Goal: Task Accomplishment & Management: Manage account settings

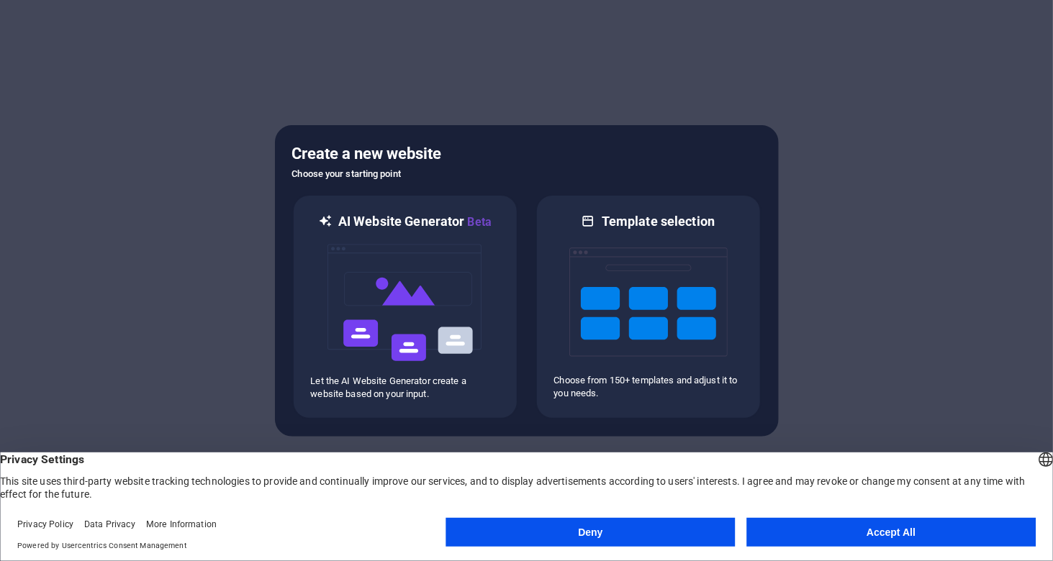
click at [573, 537] on button "Deny" at bounding box center [590, 532] width 289 height 29
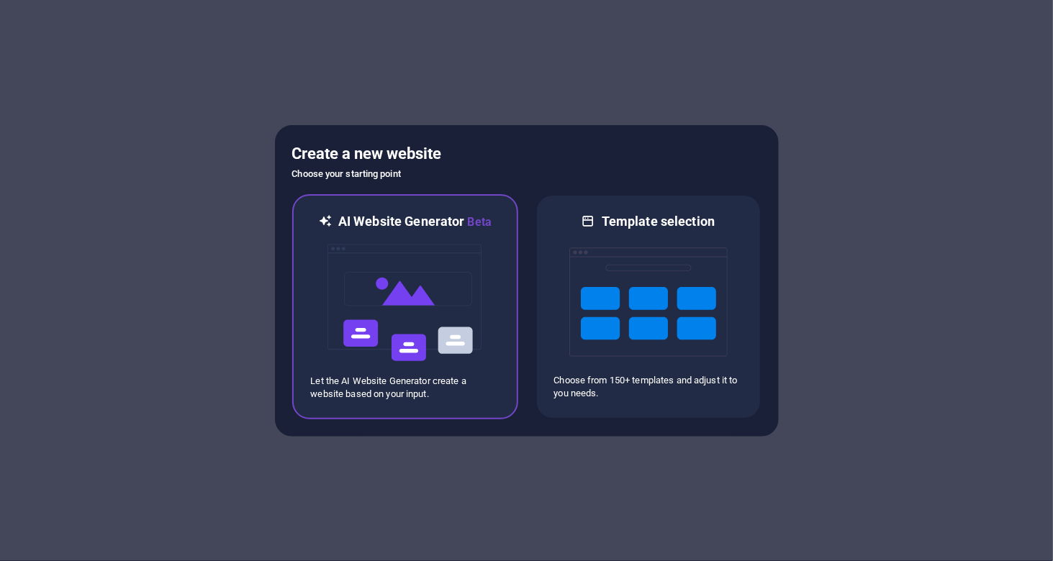
click at [398, 309] on img at bounding box center [405, 303] width 158 height 144
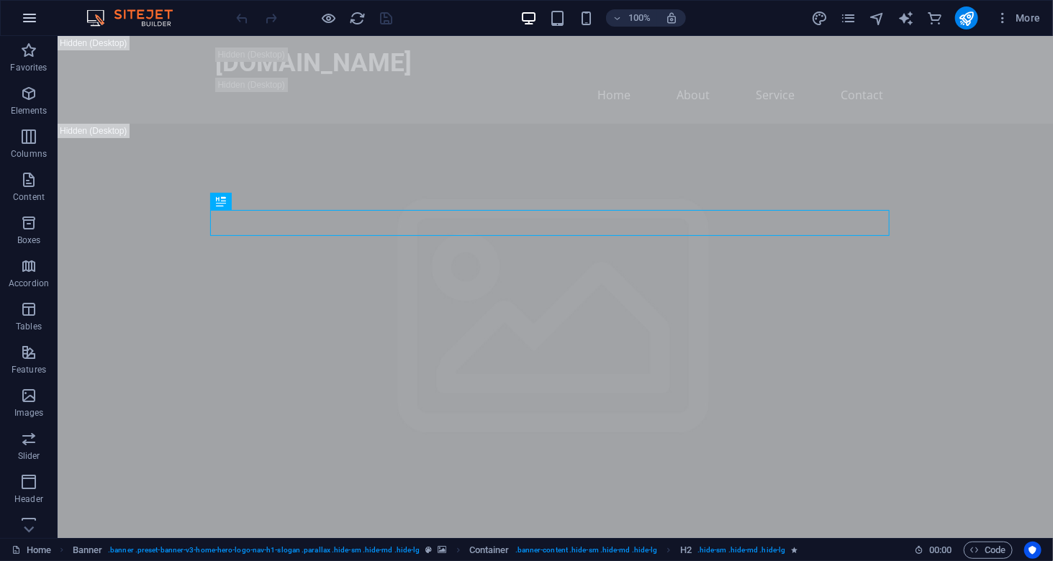
click at [28, 21] on icon "button" at bounding box center [29, 17] width 17 height 17
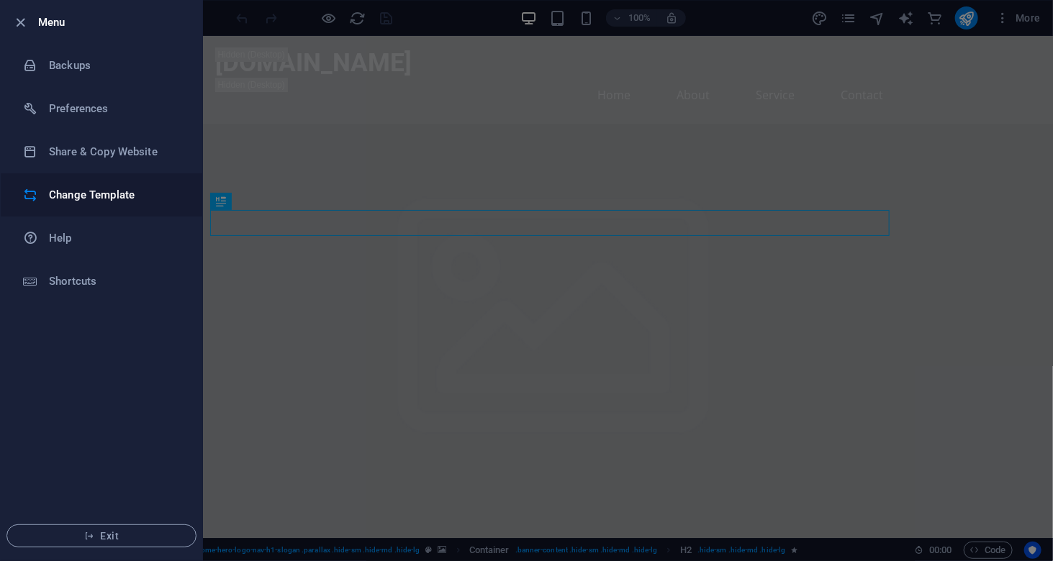
click at [70, 192] on h6 "Change Template" at bounding box center [115, 194] width 133 height 17
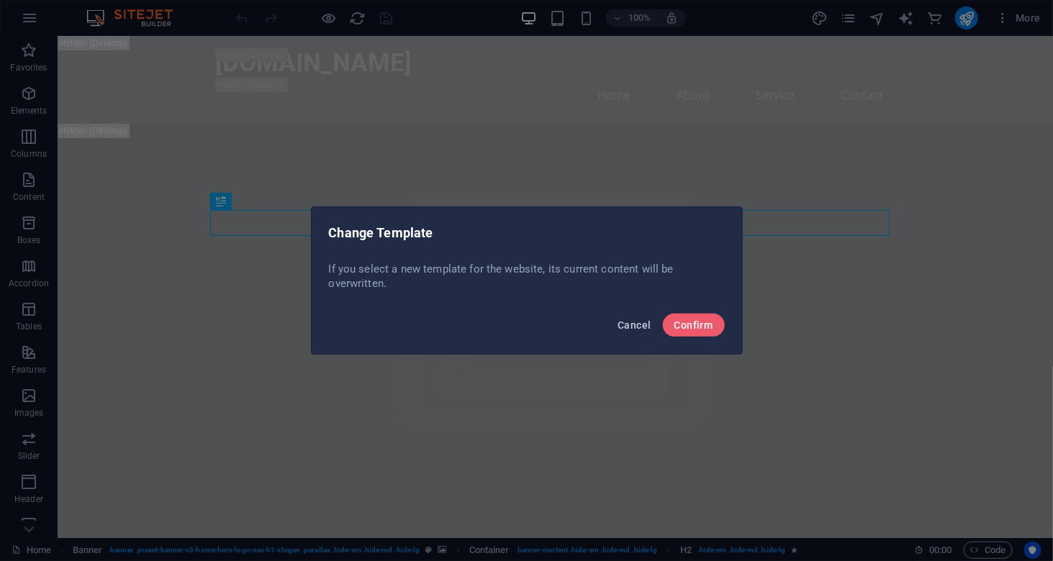
click at [640, 323] on span "Cancel" at bounding box center [633, 325] width 33 height 12
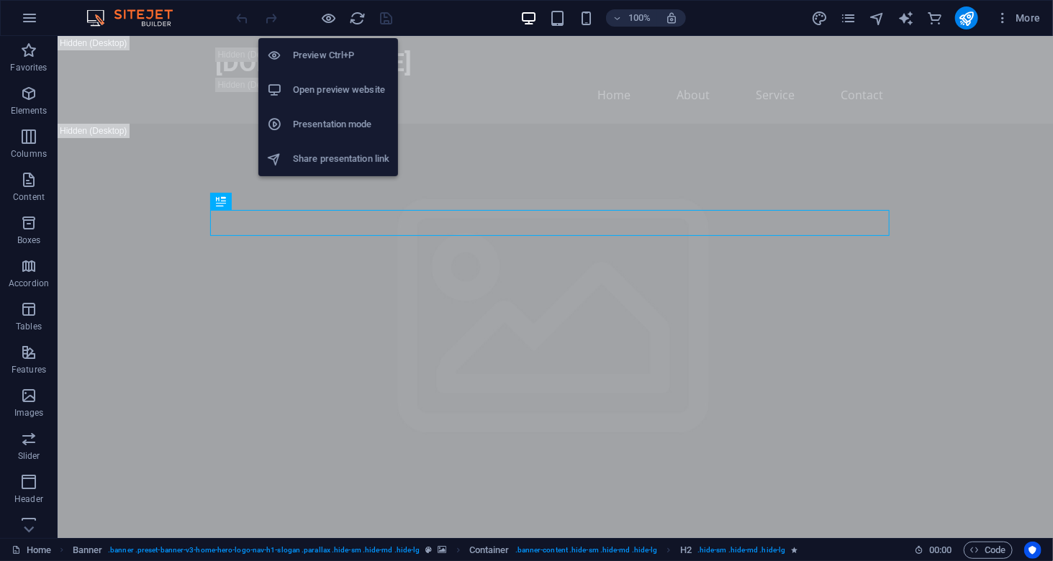
click at [341, 127] on h6 "Presentation mode" at bounding box center [341, 124] width 96 height 17
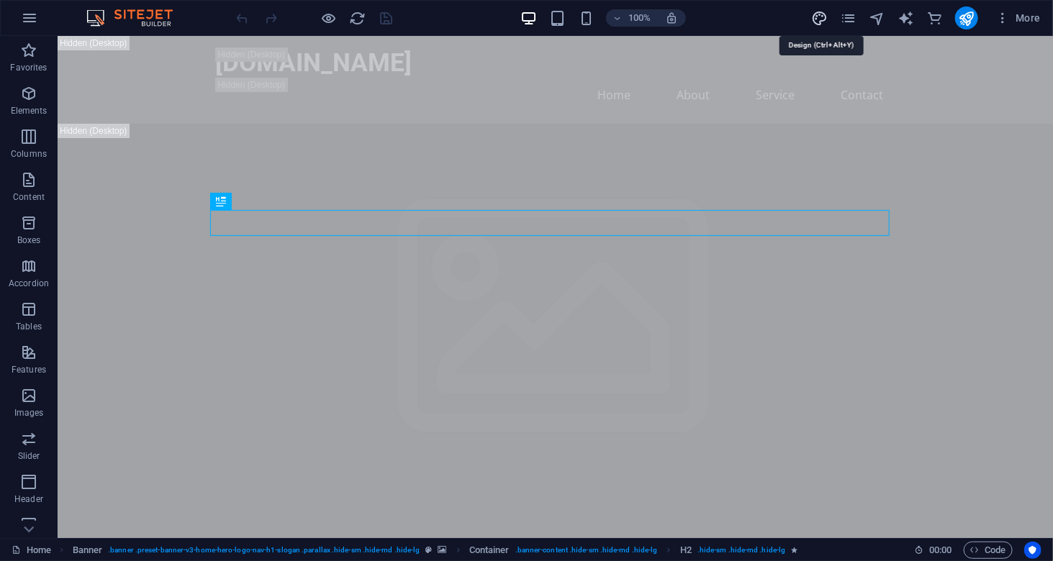
drag, startPoint x: 827, startPoint y: 18, endPoint x: 681, endPoint y: 2, distance: 146.2
click at [827, 18] on icon "design" at bounding box center [819, 18] width 17 height 17
select select "px"
select select "200"
select select "px"
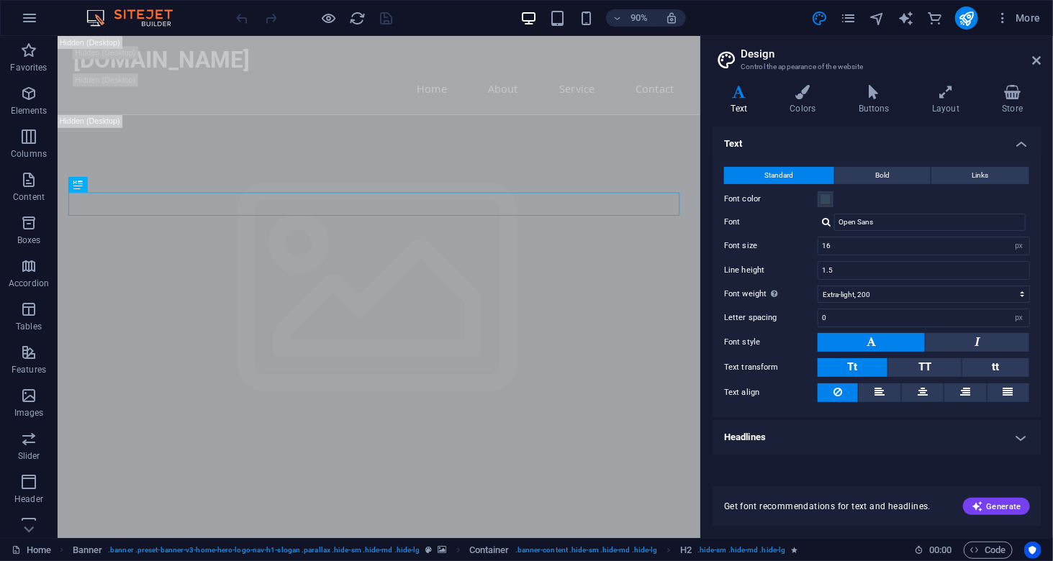
click at [1039, 53] on h2 "Design" at bounding box center [890, 53] width 301 height 13
click at [26, 183] on icon "button" at bounding box center [28, 179] width 17 height 17
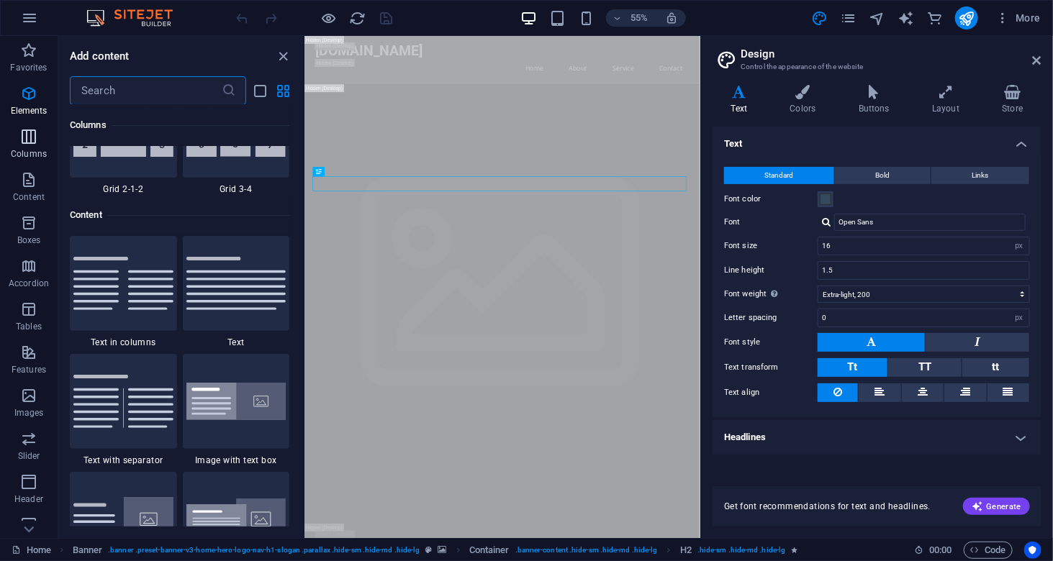
scroll to position [2517, 0]
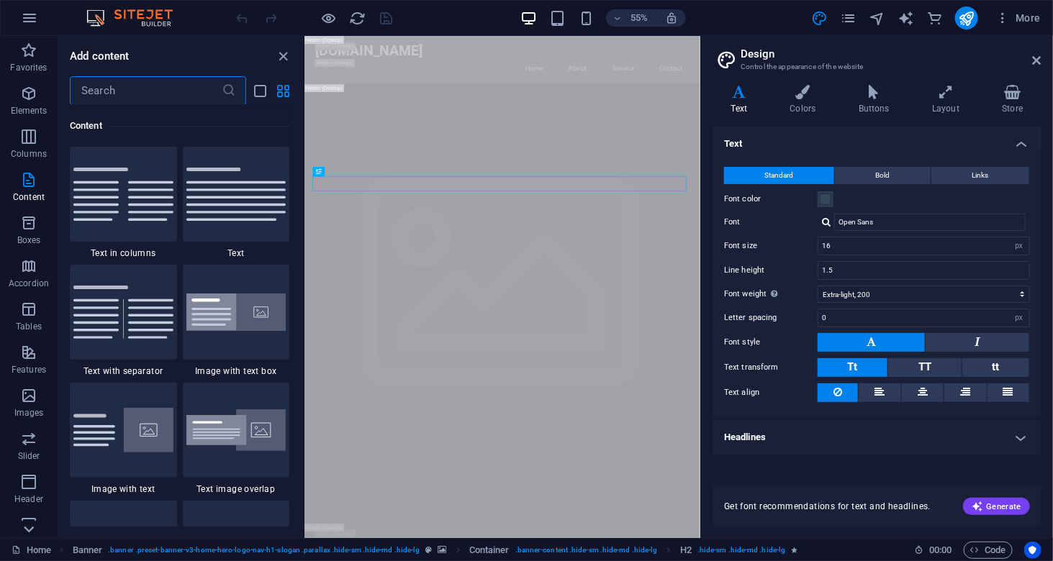
click at [26, 522] on icon at bounding box center [29, 529] width 20 height 20
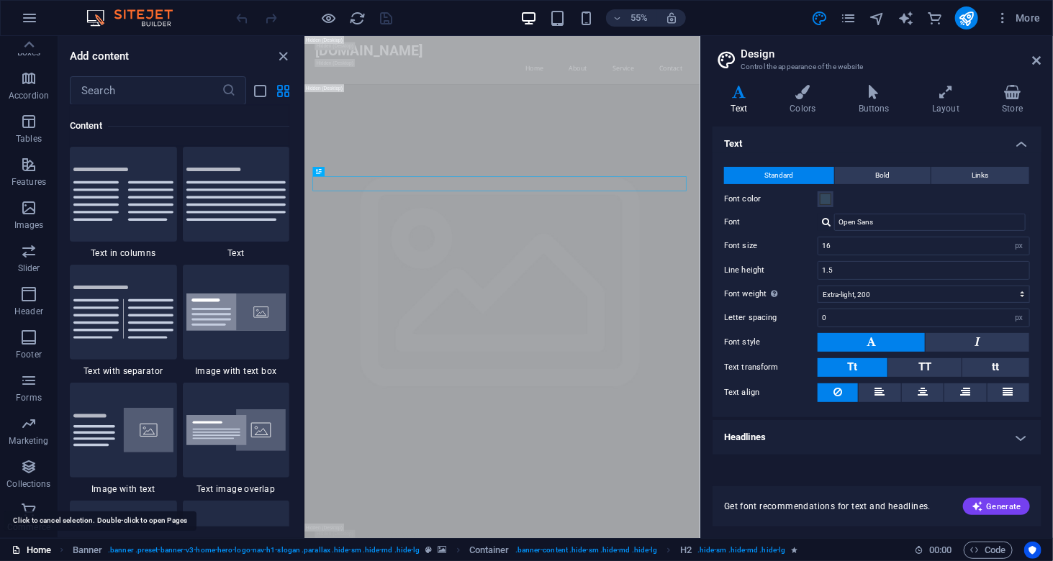
click at [41, 548] on link "Home" at bounding box center [32, 550] width 40 height 17
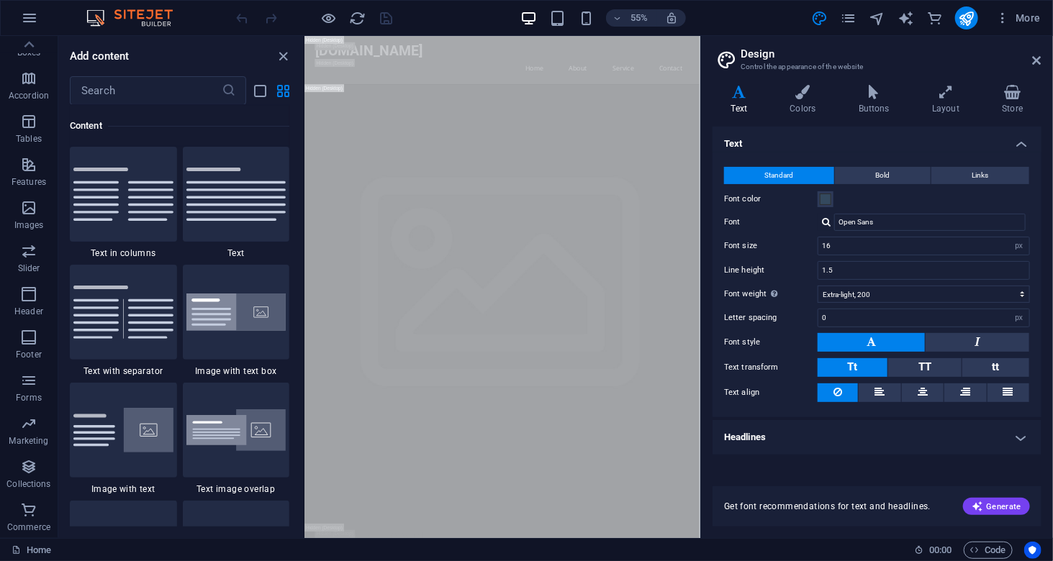
click at [112, 11] on img at bounding box center [137, 17] width 108 height 17
click at [132, 12] on img at bounding box center [137, 17] width 108 height 17
click at [26, 26] on icon "button" at bounding box center [29, 17] width 17 height 17
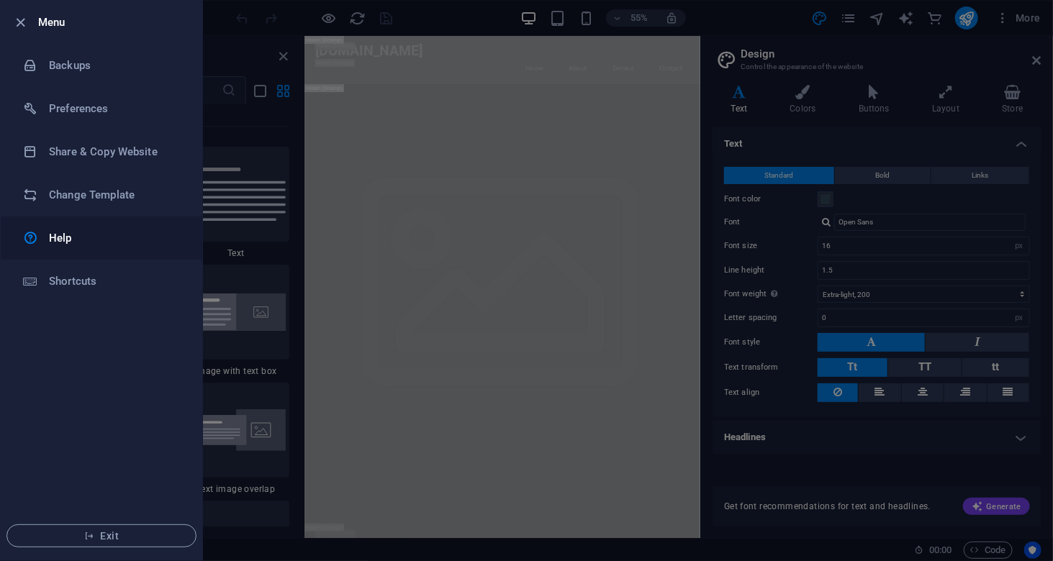
click at [73, 248] on link "Help" at bounding box center [101, 238] width 201 height 43
drag, startPoint x: 15, startPoint y: 19, endPoint x: 178, endPoint y: 22, distance: 163.3
click at [14, 19] on icon "button" at bounding box center [21, 22] width 17 height 17
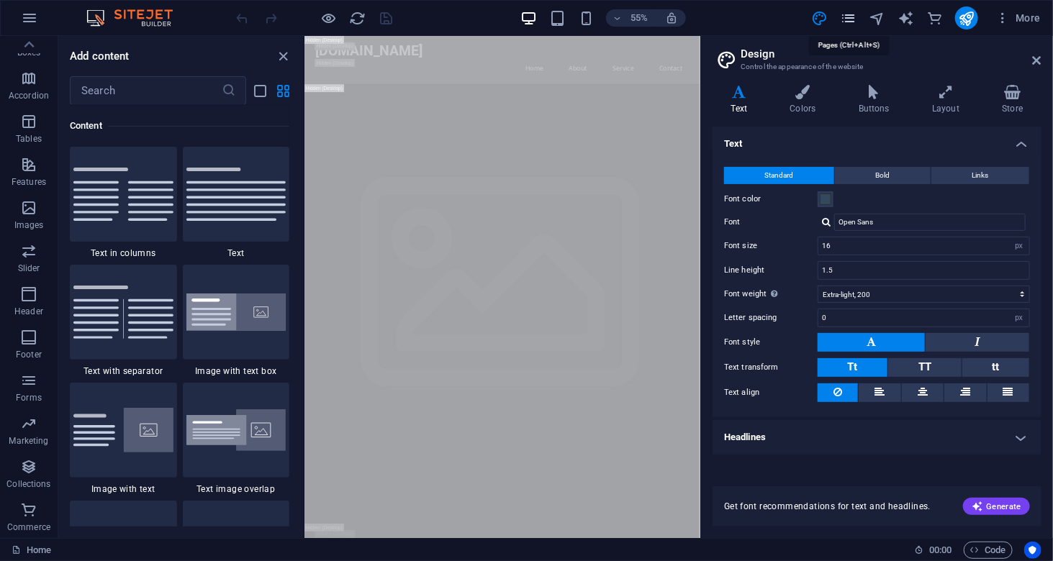
click at [845, 15] on icon "pages" at bounding box center [848, 18] width 17 height 17
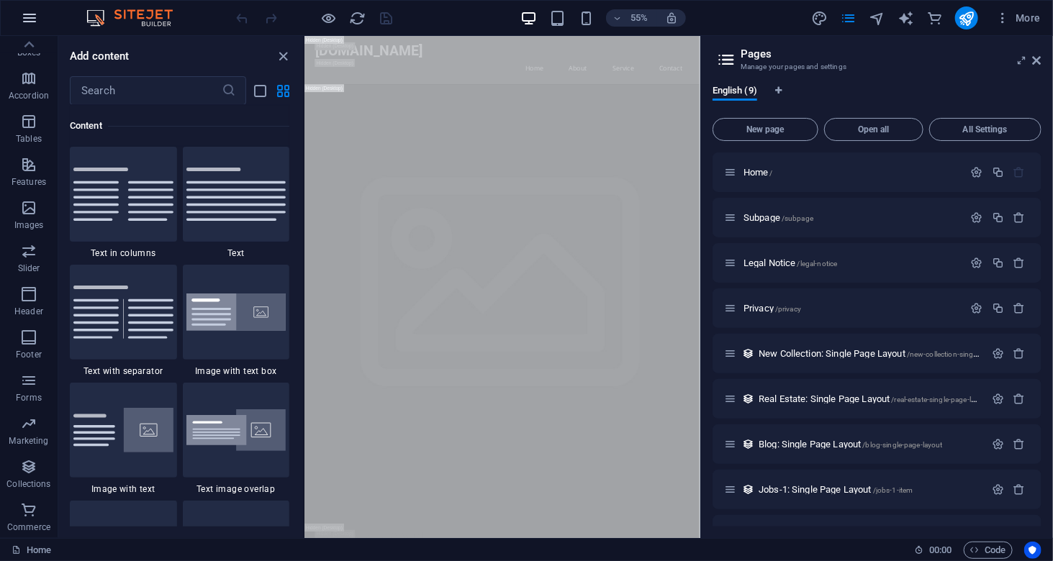
click at [30, 34] on button "button" at bounding box center [29, 18] width 35 height 35
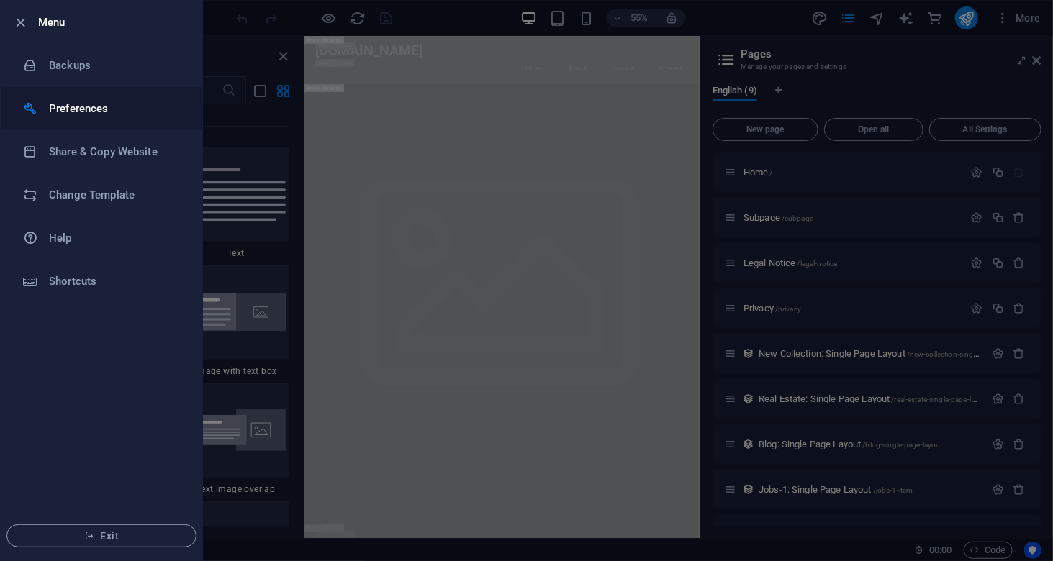
click at [93, 112] on h6 "Preferences" at bounding box center [115, 108] width 133 height 17
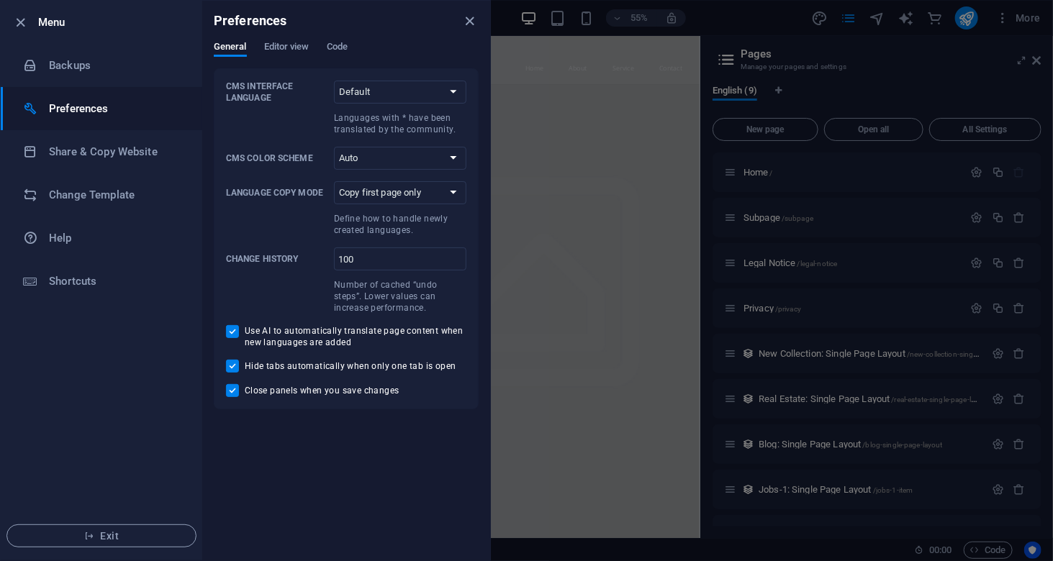
drag, startPoint x: 467, startPoint y: 25, endPoint x: 218, endPoint y: 212, distance: 311.0
click at [280, 32] on div "Preferences" at bounding box center [346, 21] width 288 height 40
click at [106, 545] on button "Exit" at bounding box center [101, 536] width 190 height 23
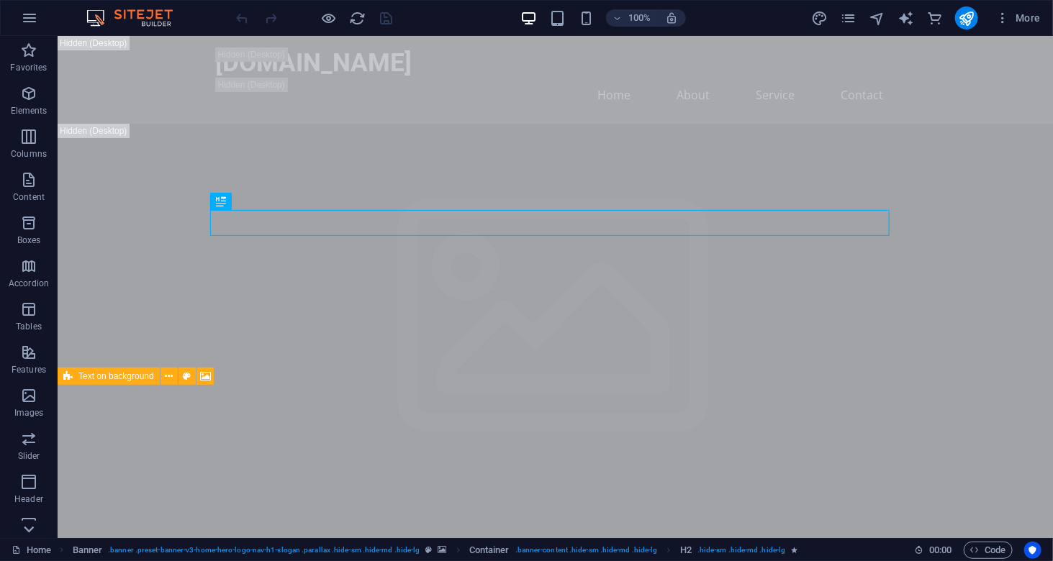
click at [27, 532] on icon at bounding box center [29, 529] width 20 height 20
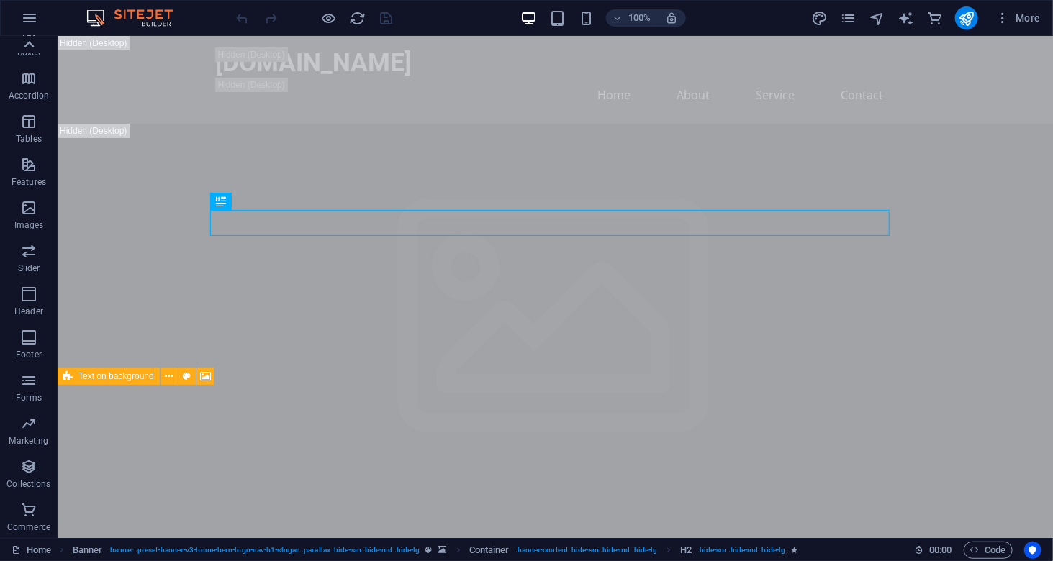
click at [32, 46] on icon at bounding box center [29, 44] width 10 height 6
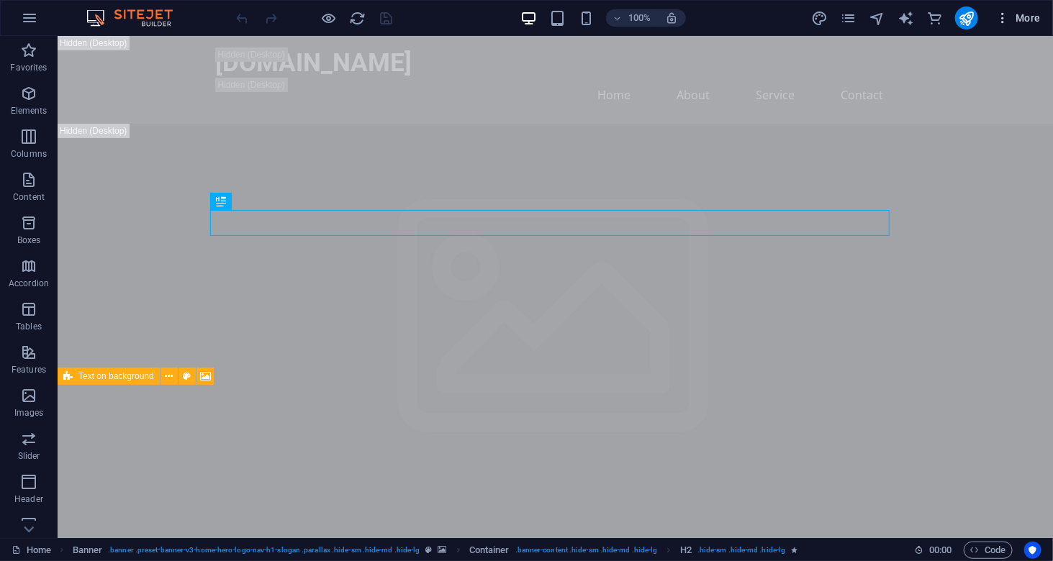
click at [1006, 18] on icon "button" at bounding box center [1002, 18] width 14 height 14
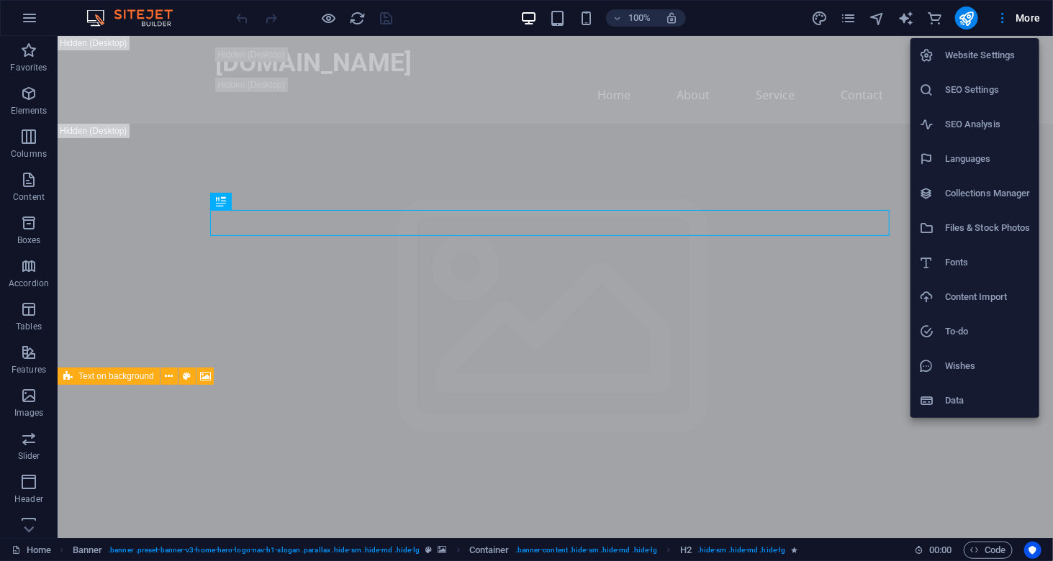
click at [999, 14] on div at bounding box center [526, 280] width 1053 height 561
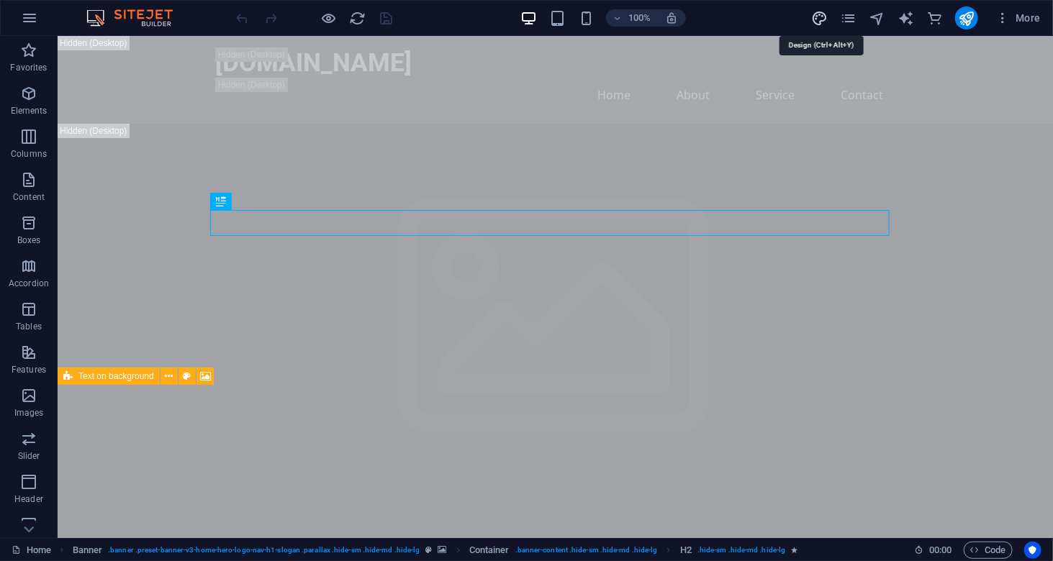
click at [822, 18] on icon "design" at bounding box center [819, 18] width 17 height 17
select select "px"
select select "200"
select select "px"
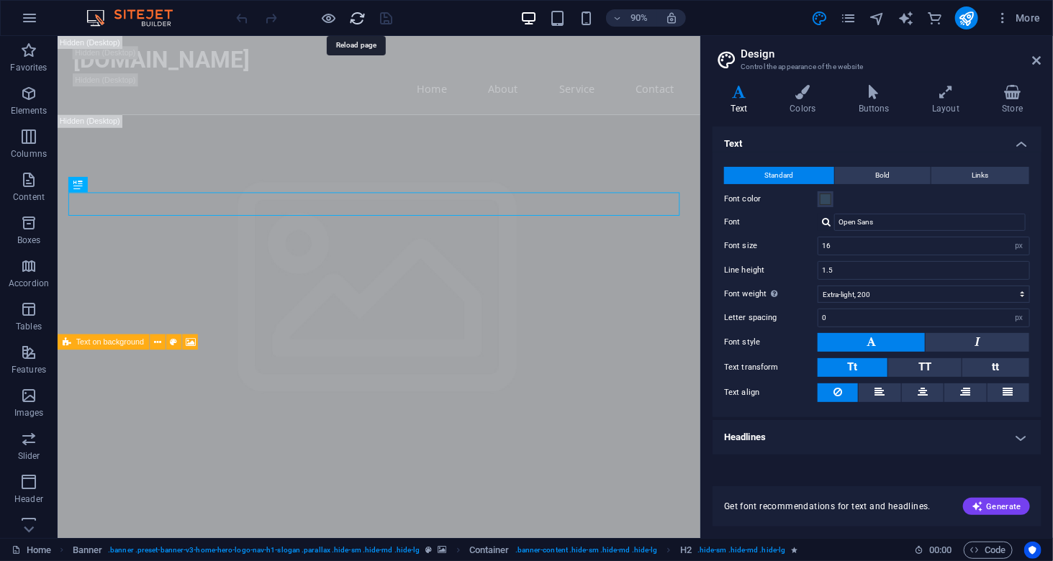
click at [353, 20] on icon "reload" at bounding box center [358, 18] width 17 height 17
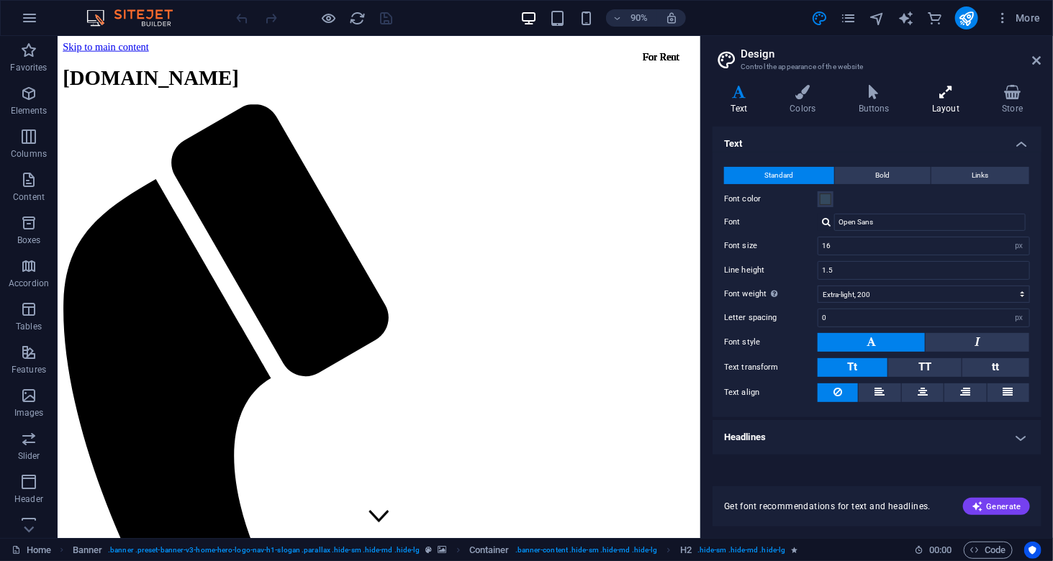
click at [954, 101] on h4 "Layout" at bounding box center [949, 100] width 70 height 30
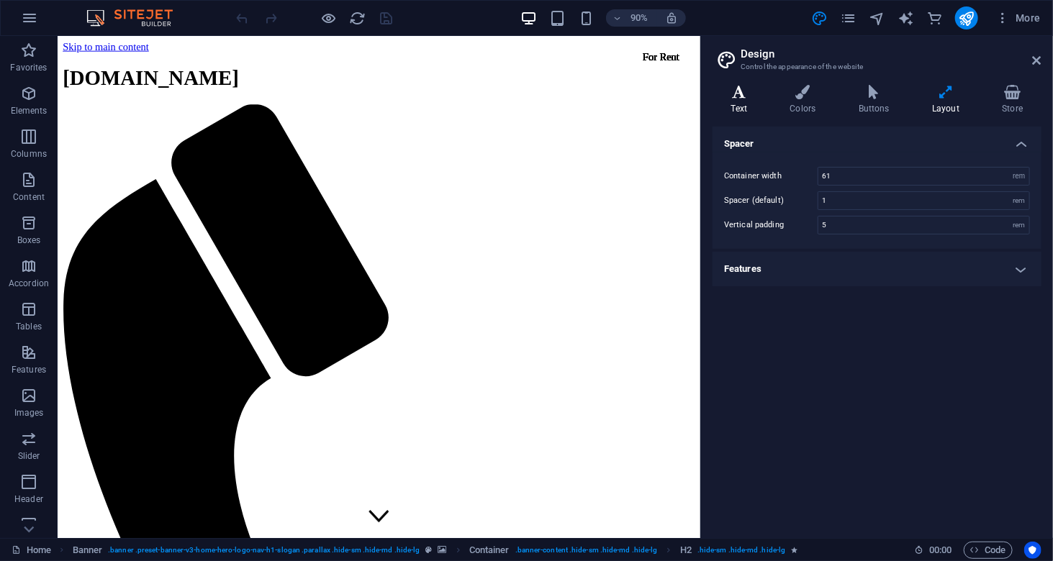
click at [745, 111] on h4 "Text" at bounding box center [741, 100] width 59 height 30
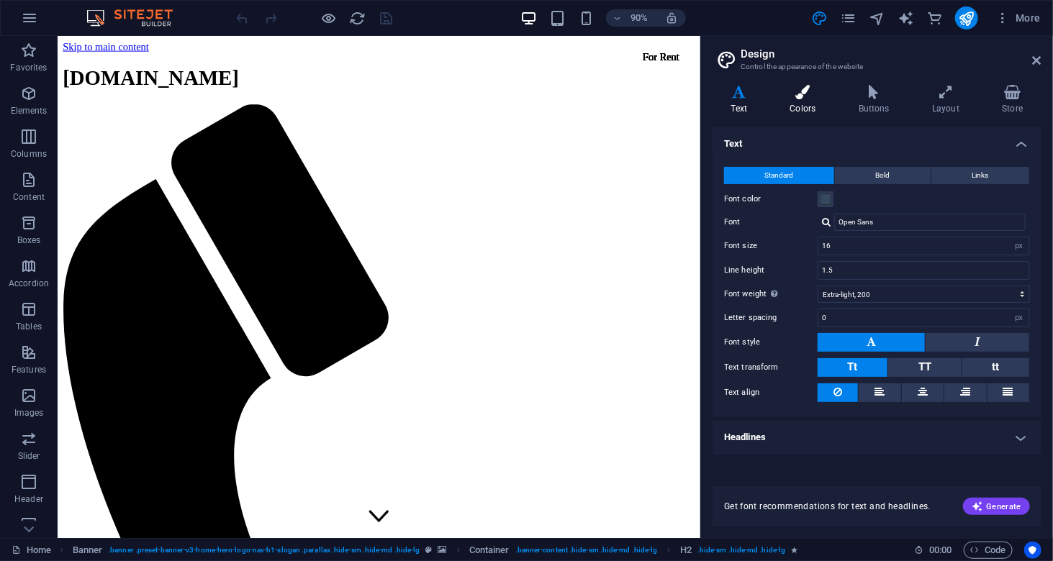
click at [827, 85] on icon at bounding box center [802, 92] width 63 height 14
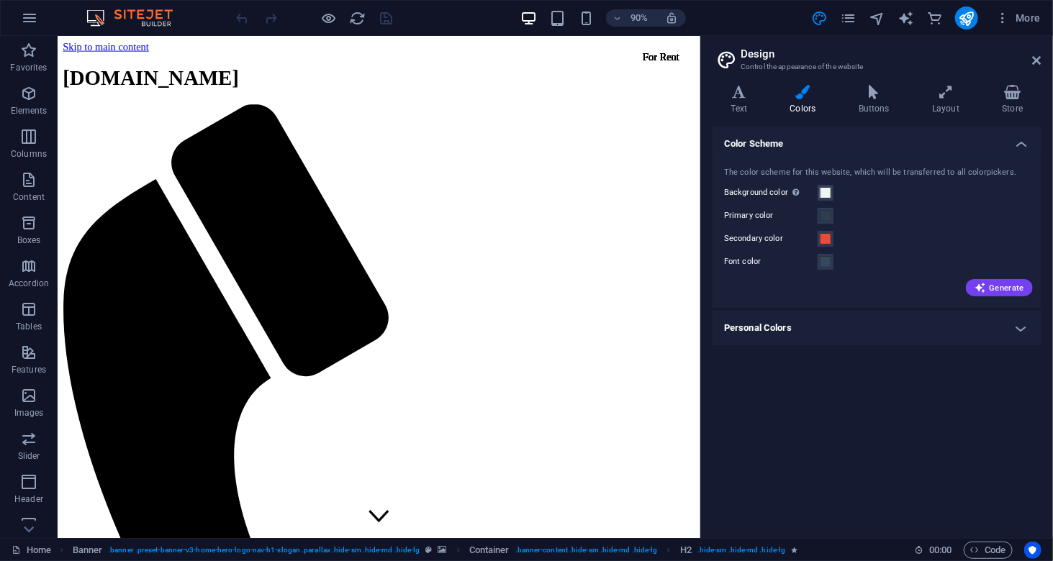
drag, startPoint x: 1040, startPoint y: 53, endPoint x: 1037, endPoint y: 44, distance: 9.1
click at [1038, 46] on header "Design Control the appearance of the website" at bounding box center [878, 54] width 326 height 37
click at [34, 17] on icon "button" at bounding box center [29, 17] width 17 height 17
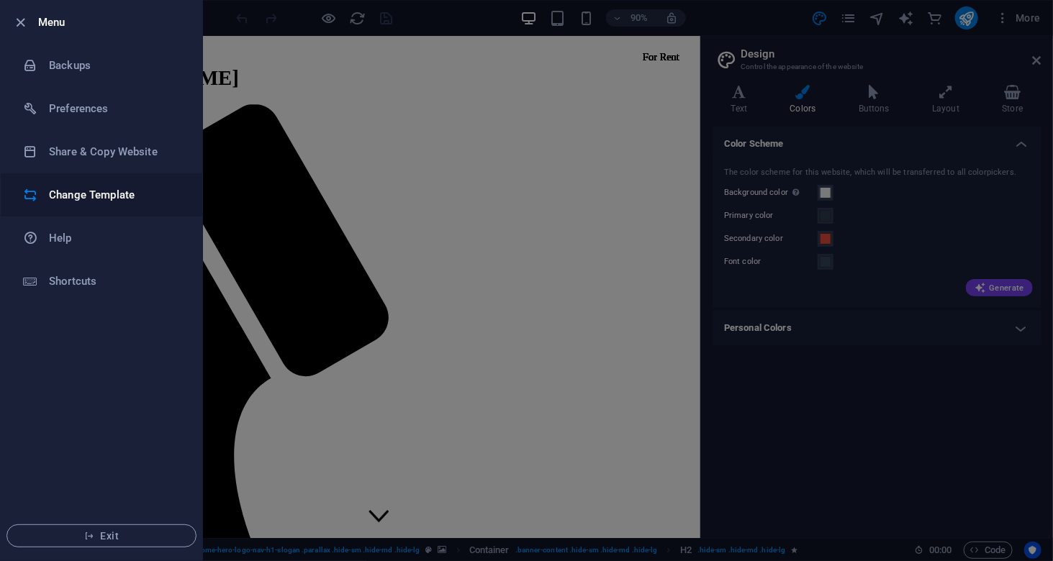
click at [84, 186] on h6 "Change Template" at bounding box center [115, 194] width 133 height 17
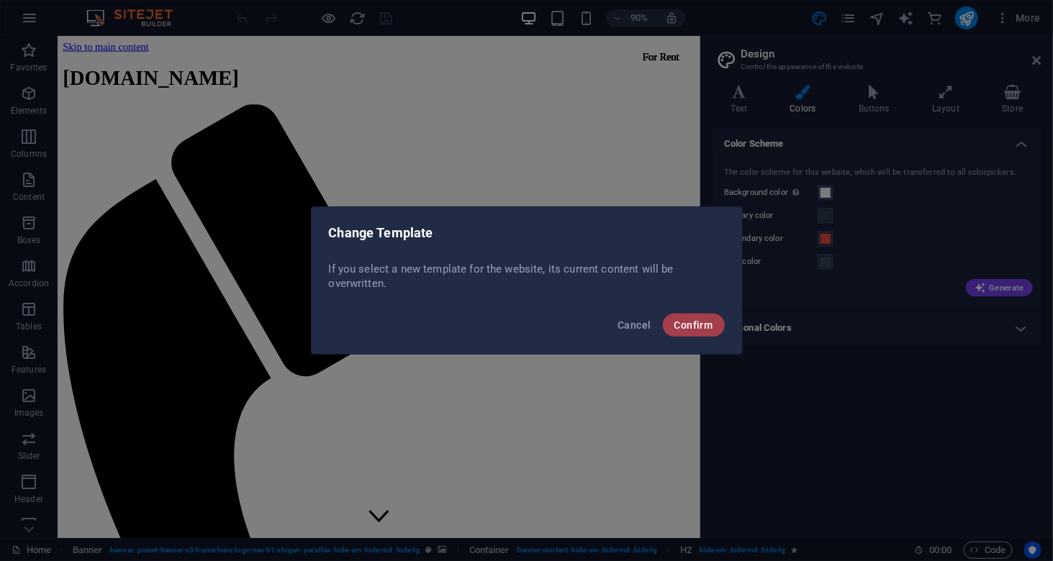
click at [696, 330] on span "Confirm" at bounding box center [693, 325] width 39 height 12
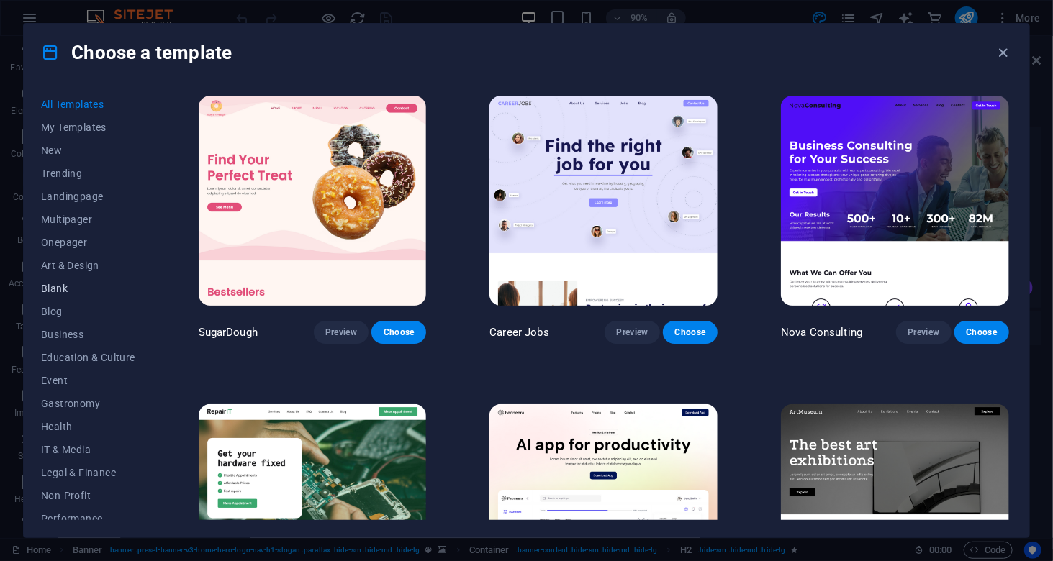
scroll to position [171, 0]
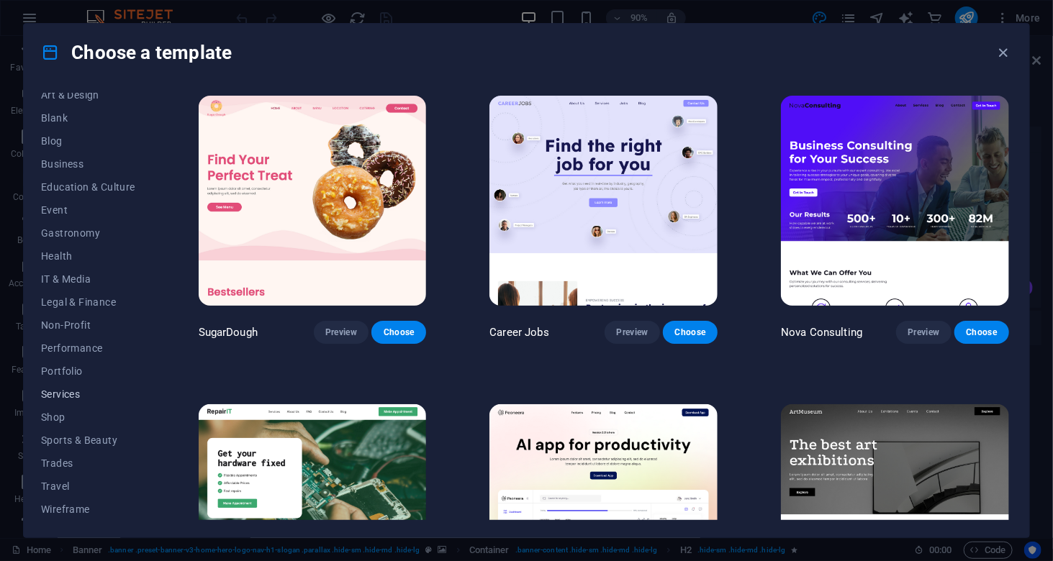
click at [58, 396] on span "Services" at bounding box center [88, 395] width 94 height 12
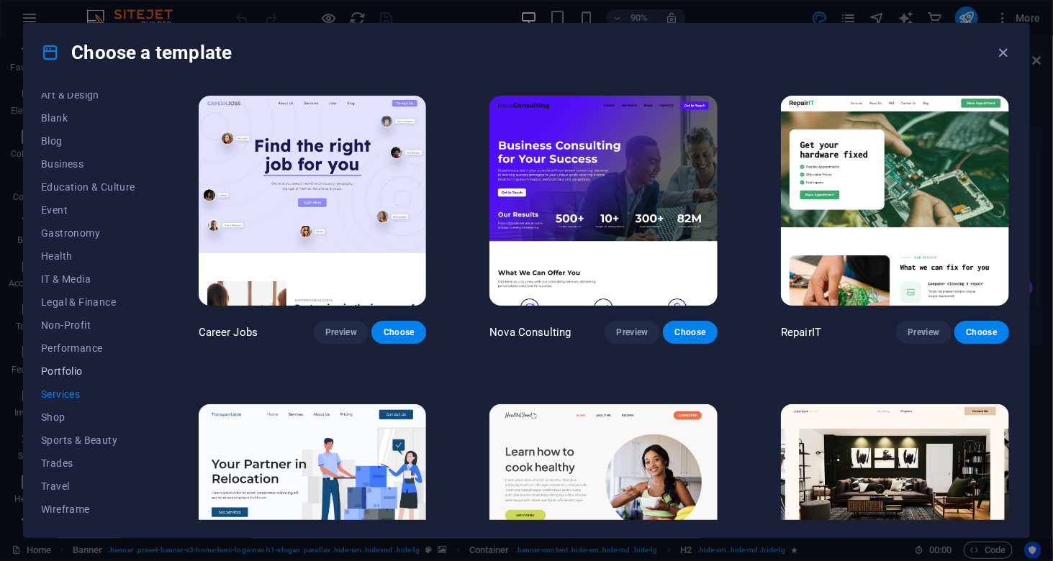
click at [71, 371] on span "Portfolio" at bounding box center [88, 371] width 94 height 12
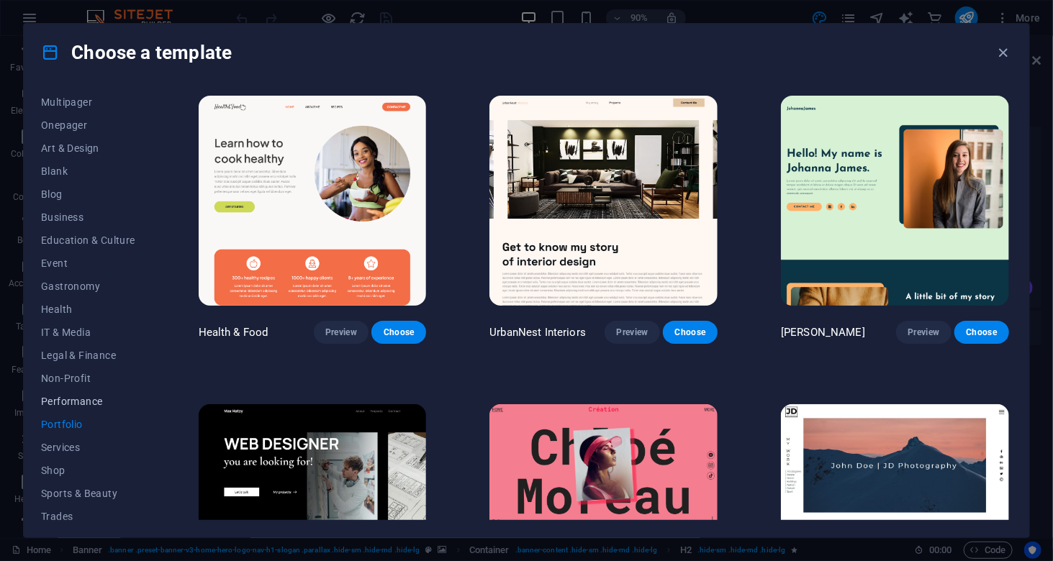
scroll to position [0, 0]
click at [66, 194] on span "Landingpage" at bounding box center [88, 197] width 94 height 12
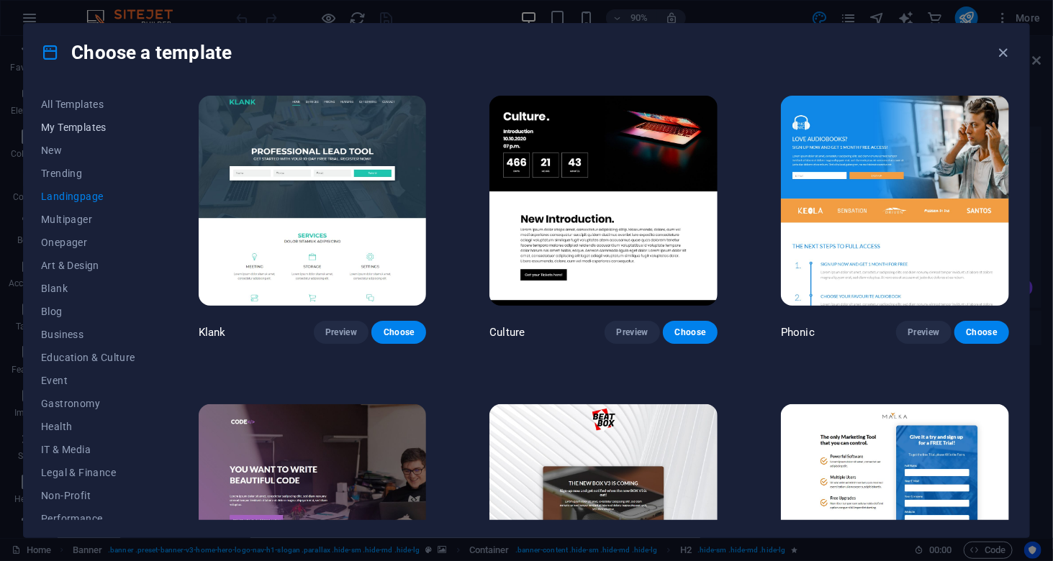
click at [60, 129] on span "My Templates" at bounding box center [88, 128] width 94 height 12
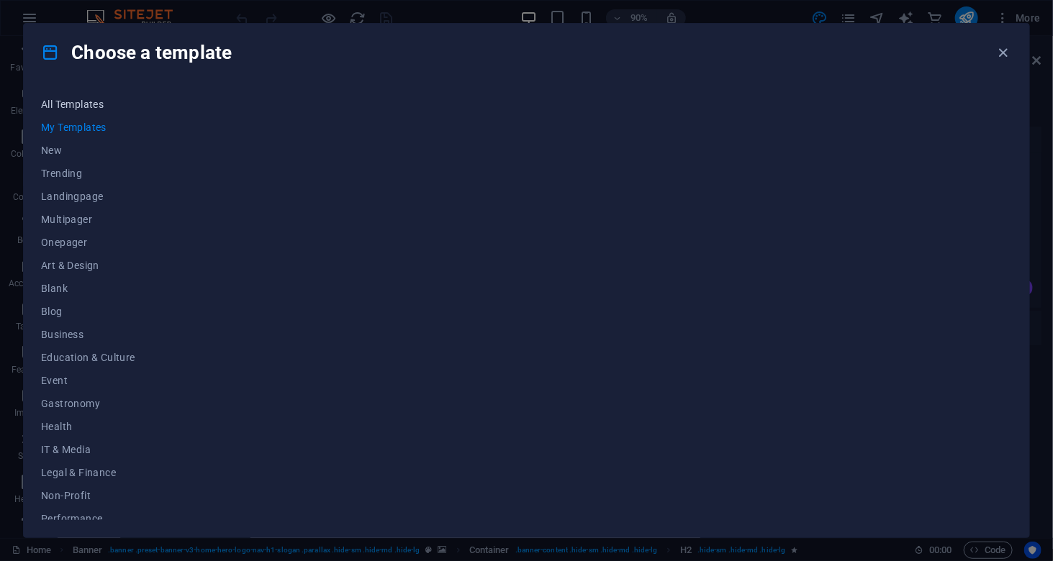
click at [65, 99] on span "All Templates" at bounding box center [88, 105] width 94 height 12
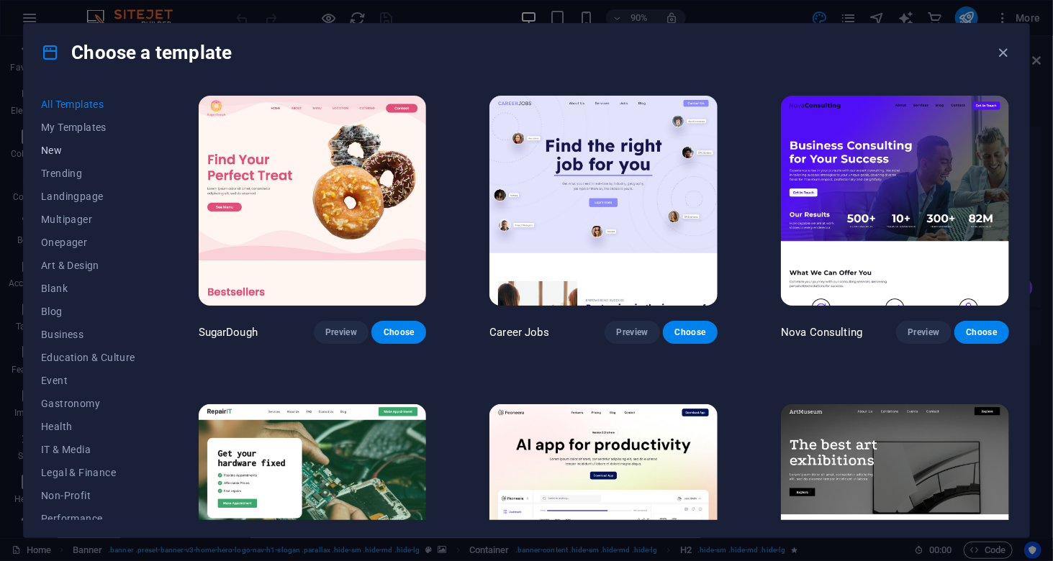
click at [53, 154] on span "New" at bounding box center [88, 151] width 94 height 12
click at [62, 169] on span "Trending" at bounding box center [88, 174] width 94 height 12
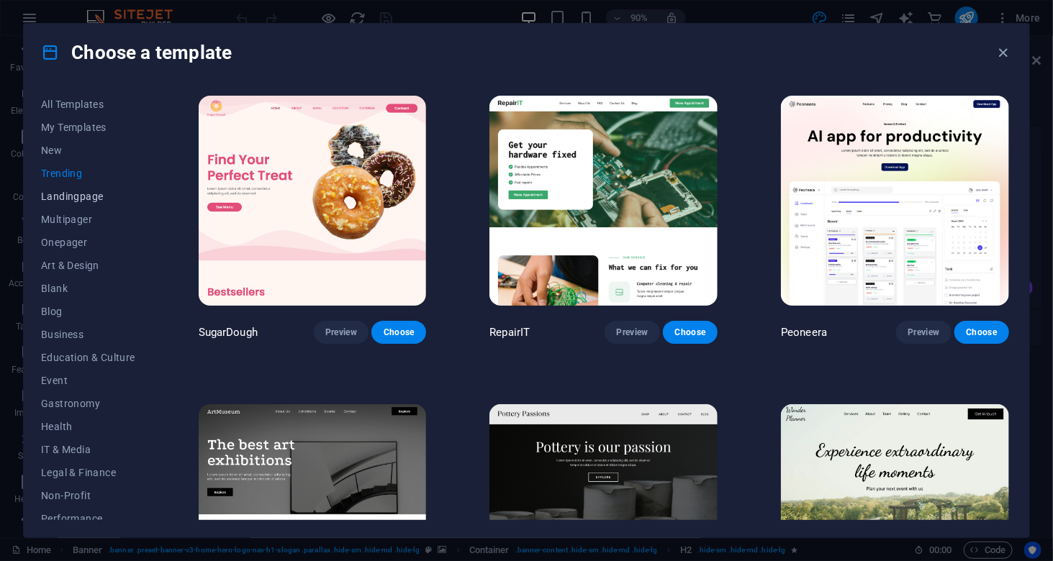
click at [59, 196] on span "Landingpage" at bounding box center [88, 197] width 94 height 12
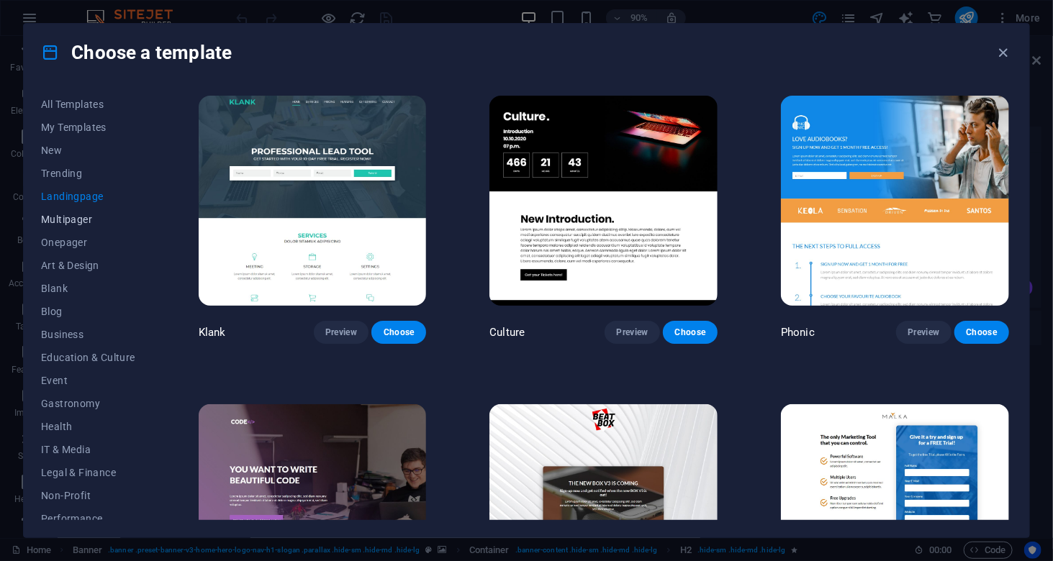
click at [65, 219] on span "Multipager" at bounding box center [88, 220] width 94 height 12
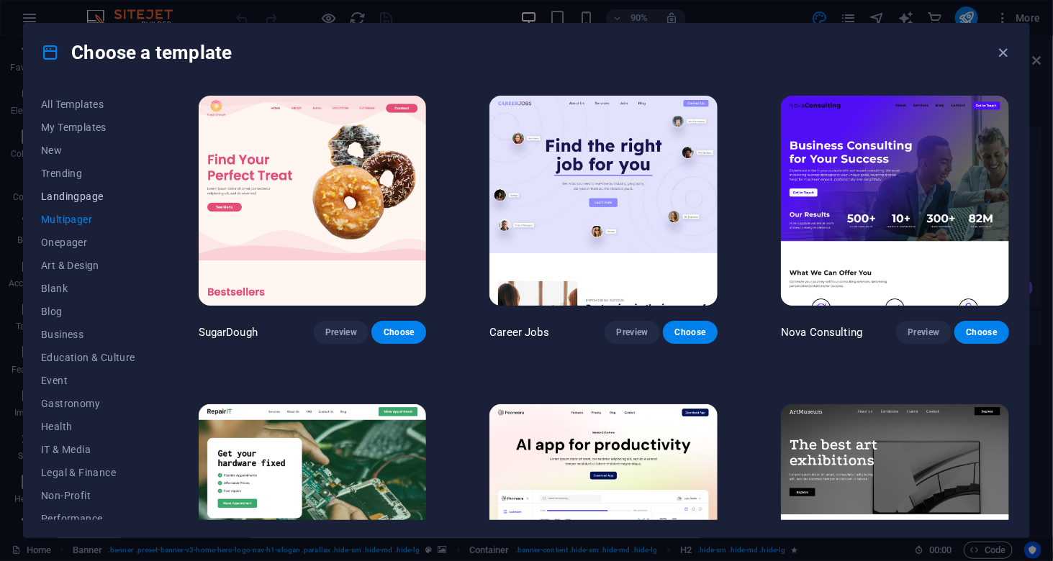
click at [66, 191] on span "Landingpage" at bounding box center [88, 197] width 94 height 12
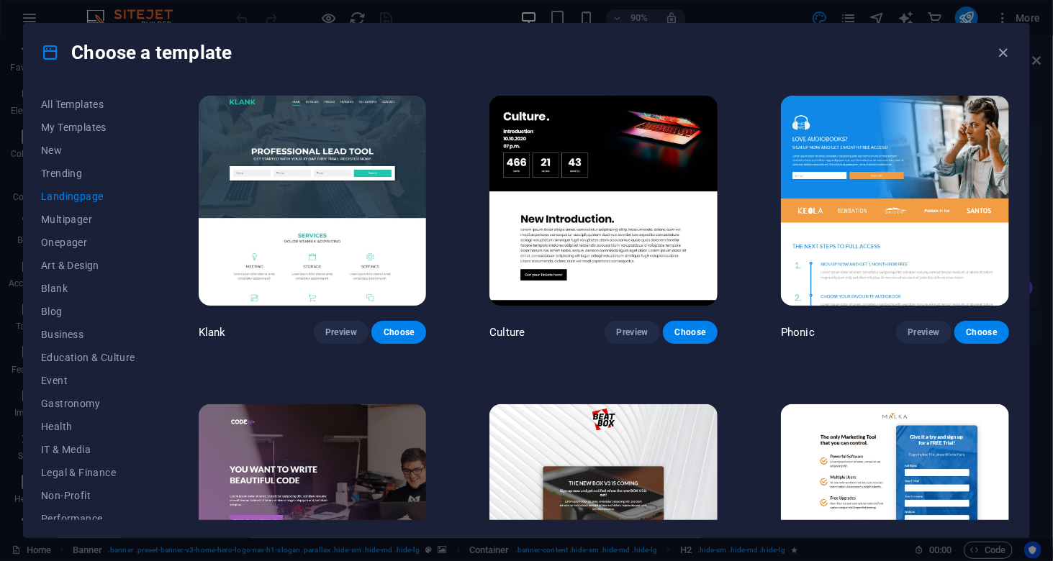
scroll to position [144, 0]
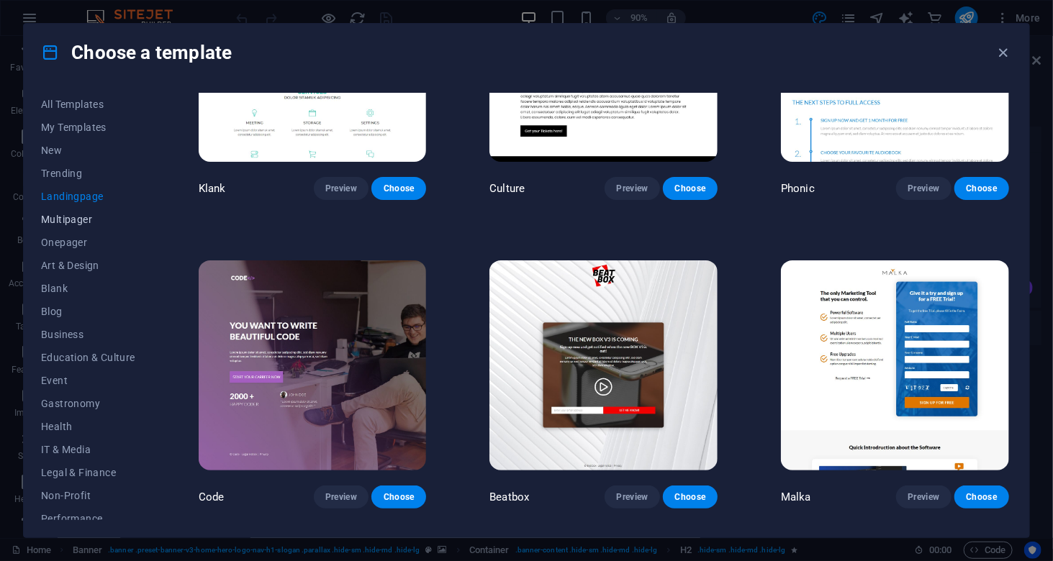
click at [75, 212] on button "Multipager" at bounding box center [88, 219] width 94 height 23
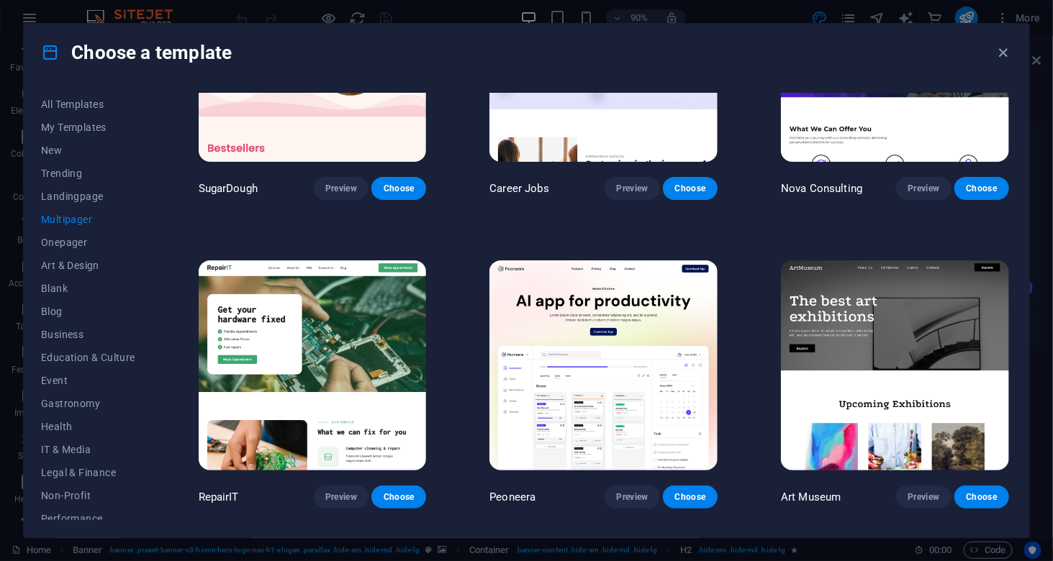
scroll to position [72, 0]
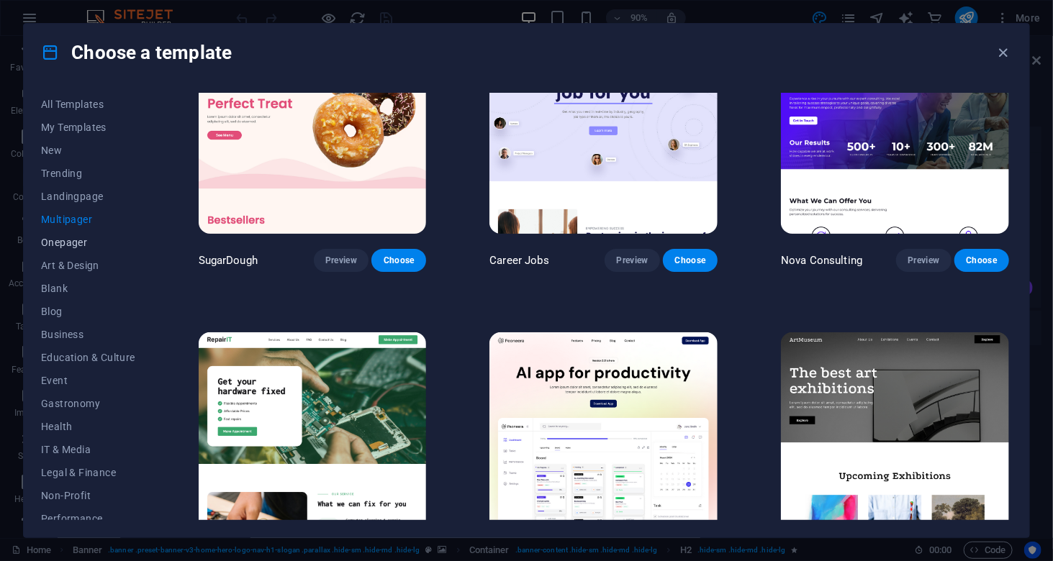
click at [55, 241] on span "Onepager" at bounding box center [88, 243] width 94 height 12
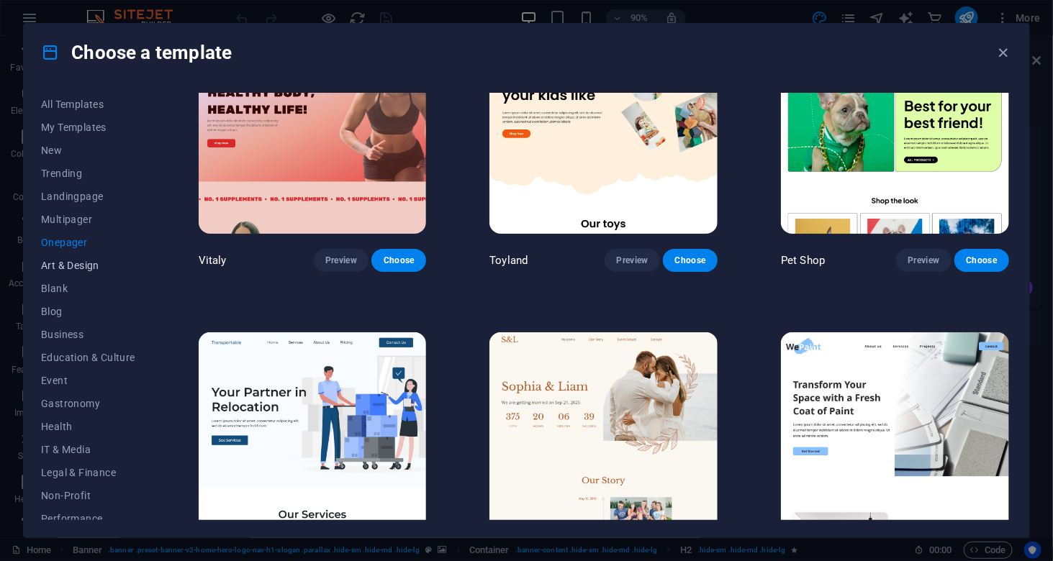
click at [67, 261] on span "Art & Design" at bounding box center [88, 266] width 94 height 12
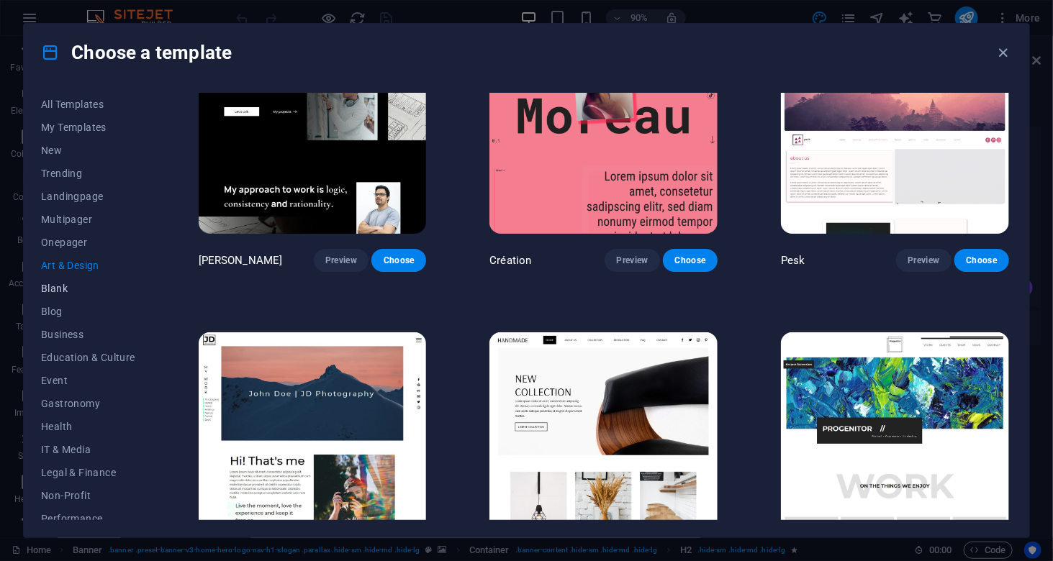
click at [58, 289] on span "Blank" at bounding box center [88, 289] width 94 height 12
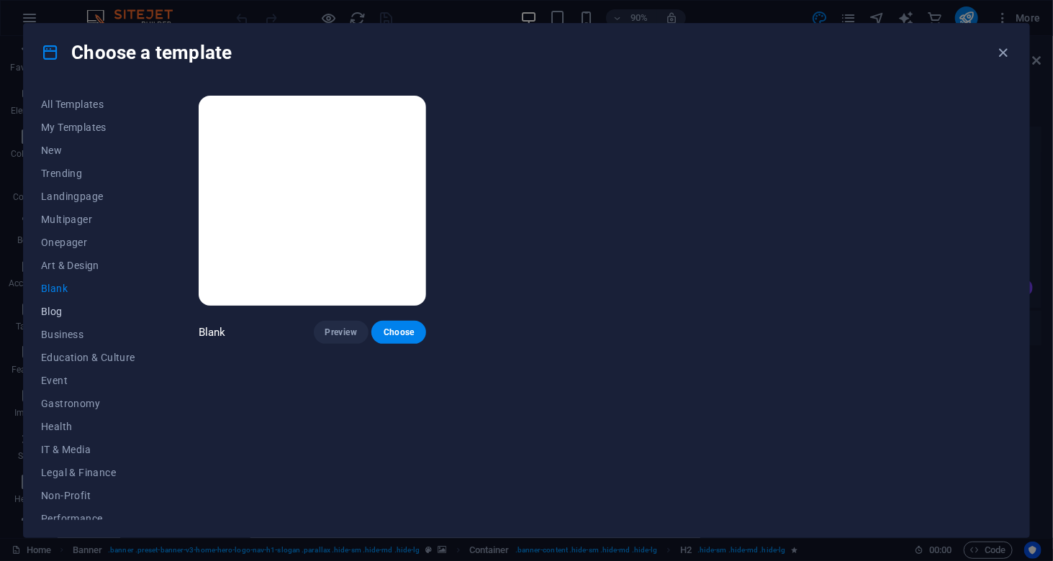
click at [53, 311] on span "Blog" at bounding box center [88, 312] width 94 height 12
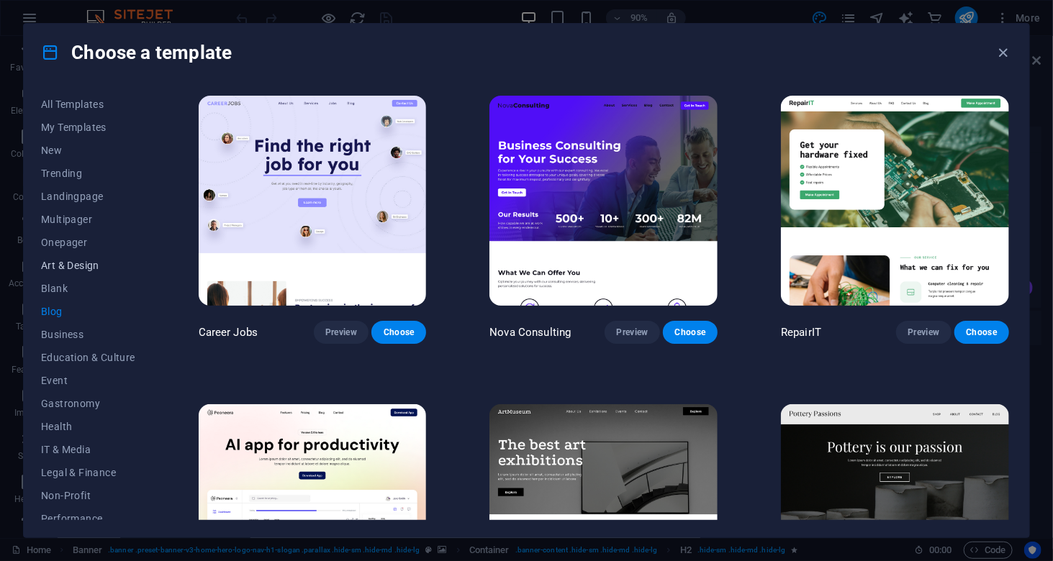
click at [63, 254] on button "Art & Design" at bounding box center [88, 265] width 94 height 23
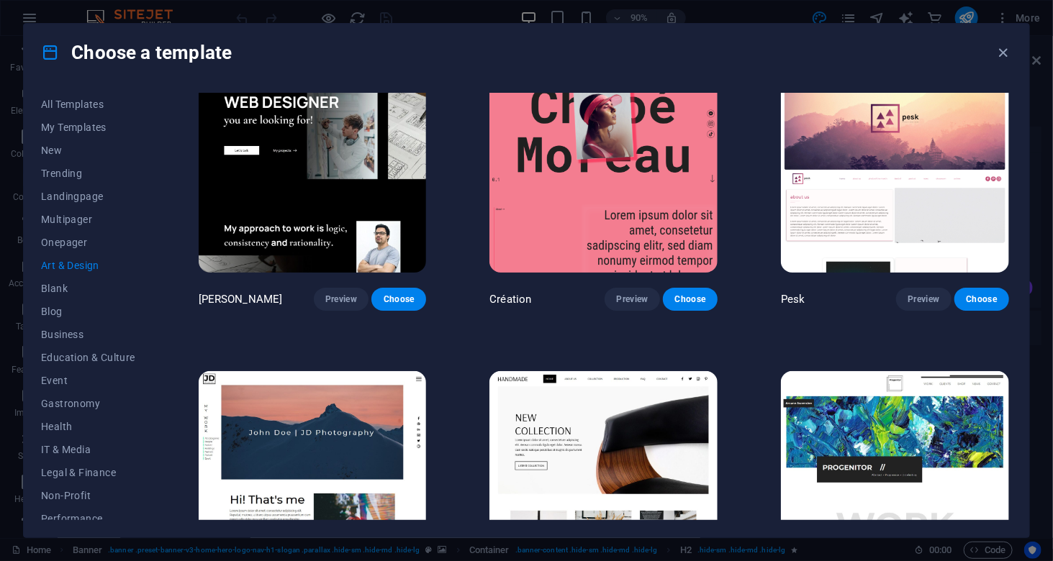
scroll to position [72, 0]
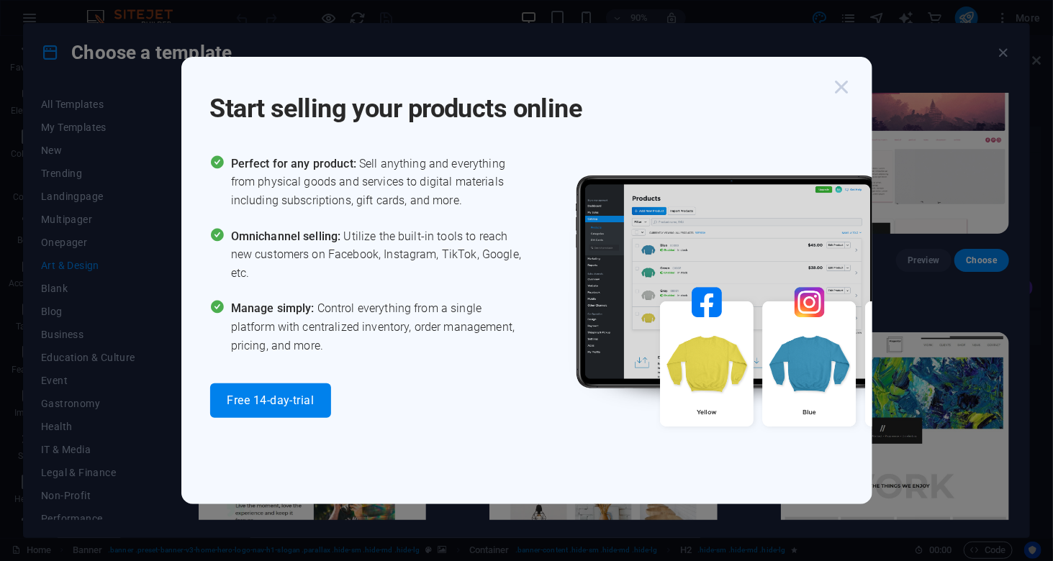
click at [846, 78] on icon "button" at bounding box center [842, 87] width 26 height 26
